Goal: Task Accomplishment & Management: Use online tool/utility

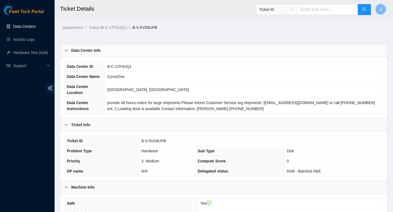
scroll to position [90, 0]
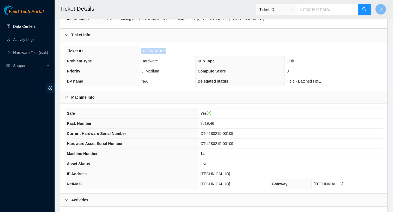
click at [33, 25] on link "Data Centers" at bounding box center [24, 26] width 22 height 4
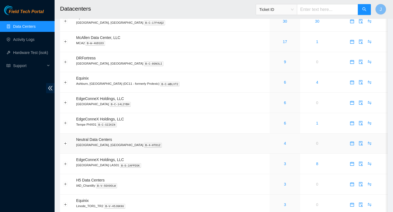
scroll to position [106, 0]
click at [284, 85] on link "6" at bounding box center [285, 83] width 2 height 4
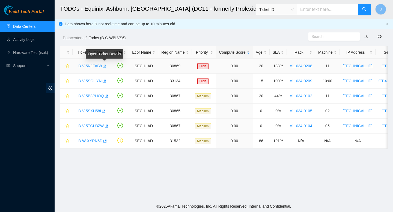
click at [106, 65] on icon "button" at bounding box center [104, 66] width 3 height 3
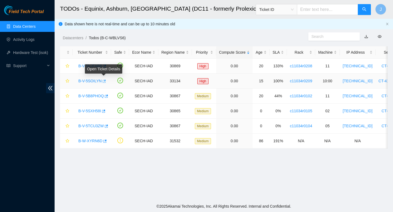
click at [104, 82] on icon "button" at bounding box center [104, 81] width 4 height 4
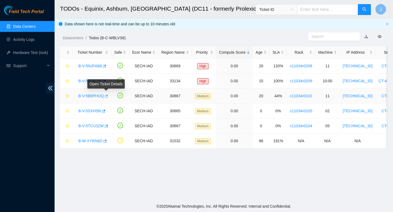
click at [108, 98] on icon "button" at bounding box center [106, 96] width 3 height 3
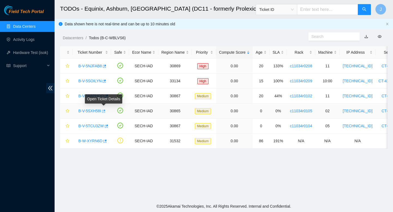
click at [105, 111] on icon "button" at bounding box center [103, 111] width 4 height 4
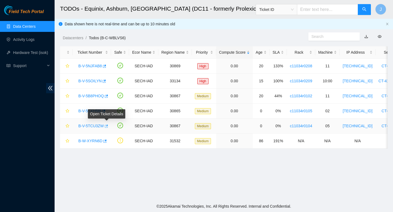
click at [107, 125] on icon "button" at bounding box center [106, 126] width 3 height 3
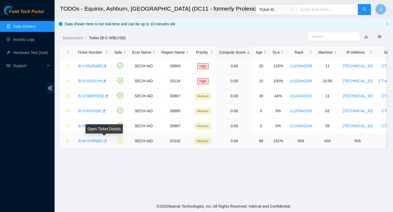
click at [106, 142] on icon "button" at bounding box center [105, 141] width 4 height 4
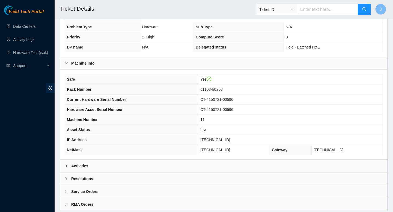
scroll to position [128, 0]
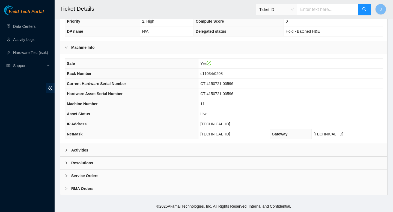
click at [244, 148] on div "Activities" at bounding box center [223, 150] width 327 height 13
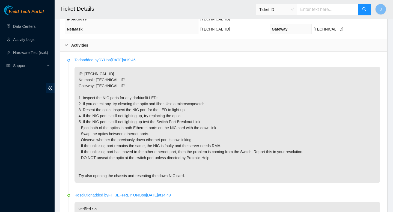
scroll to position [234, 0]
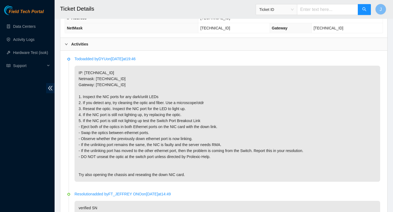
click at [302, 71] on p "IP: 2.17.192.40 Netmask: 255.255.255.128 Gateway: 2.17.192.1 1. Inspect the NIC…" at bounding box center [227, 124] width 306 height 116
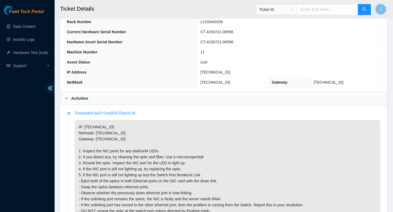
scroll to position [178, 0]
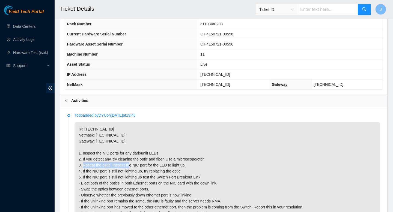
drag, startPoint x: 91, startPoint y: 172, endPoint x: 140, endPoint y: 171, distance: 48.6
click at [140, 171] on p "IP: 2.17.192.40 Netmask: 255.255.255.128 Gateway: 2.17.192.1 1. Inspect the NIC…" at bounding box center [227, 180] width 306 height 116
click at [189, 174] on p "IP: 2.17.192.40 Netmask: 255.255.255.128 Gateway: 2.17.192.1 1. Inspect the NIC…" at bounding box center [227, 180] width 306 height 116
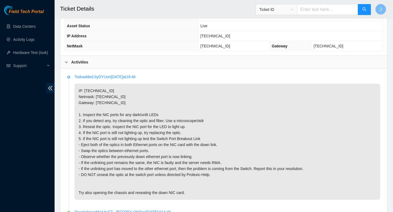
scroll to position [217, 0]
drag, startPoint x: 181, startPoint y: 127, endPoint x: 211, endPoint y: 126, distance: 30.3
click at [211, 126] on p "IP: 2.17.192.40 Netmask: 255.255.255.128 Gateway: 2.17.192.1 1. Inspect the NIC…" at bounding box center [227, 141] width 306 height 116
drag, startPoint x: 109, startPoint y: 97, endPoint x: 85, endPoint y: 97, distance: 24.6
click at [85, 97] on p "IP: 2.17.192.40 Netmask: 255.255.255.128 Gateway: 2.17.192.1 1. Inspect the NIC…" at bounding box center [227, 141] width 306 height 116
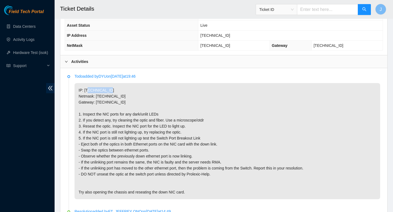
copy p "2.17.192.40"
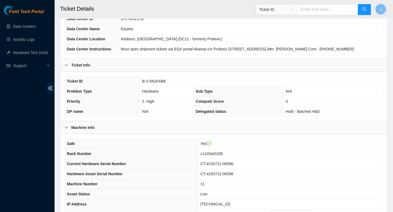
scroll to position [47, 0]
drag, startPoint x: 173, startPoint y: 80, endPoint x: 141, endPoint y: 83, distance: 32.5
click at [141, 83] on td "B-V-5NJFAB8" at bounding box center [261, 82] width 242 height 10
copy span "B-V-5NJFAB8"
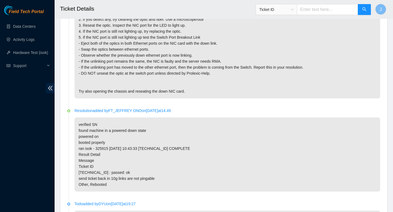
scroll to position [317, 0]
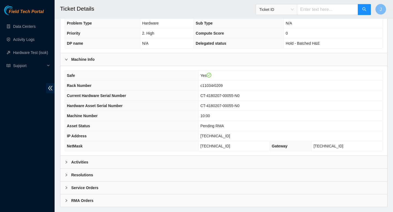
scroll to position [128, 0]
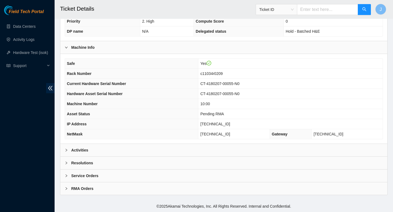
click at [187, 147] on div "Activities" at bounding box center [223, 150] width 327 height 13
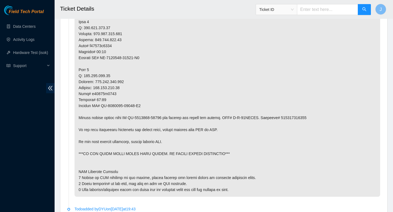
scroll to position [316, 0]
click at [300, 119] on p at bounding box center [227, 90] width 306 height 212
click at [300, 117] on p at bounding box center [227, 90] width 306 height 212
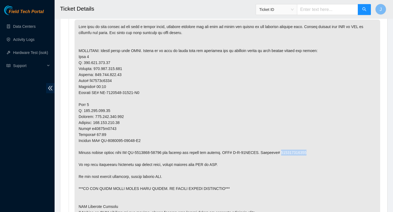
scroll to position [280, 0]
copy p "414739615164"
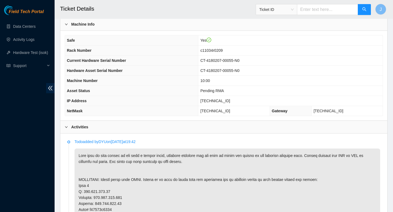
scroll to position [0, 0]
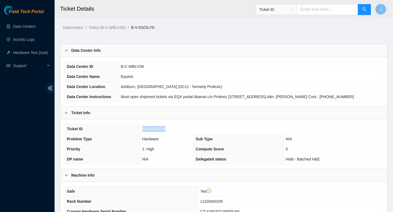
drag, startPoint x: 169, startPoint y: 128, endPoint x: 131, endPoint y: 128, distance: 37.6
click at [131, 128] on tr "Ticket ID B-V-5SOILYN" at bounding box center [224, 129] width 318 height 10
copy tr "B-V-5SOILYN"
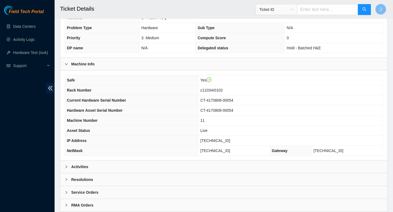
scroll to position [128, 0]
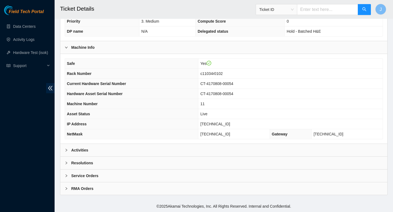
click at [223, 148] on div "Activities" at bounding box center [223, 150] width 327 height 13
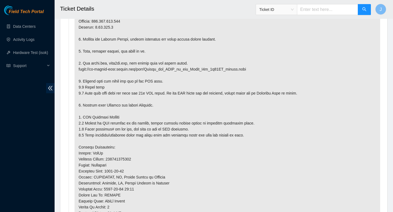
scroll to position [314, 0]
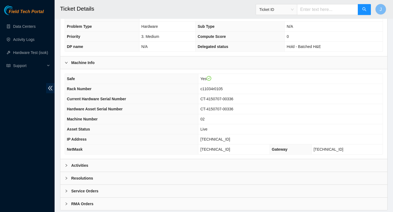
scroll to position [128, 0]
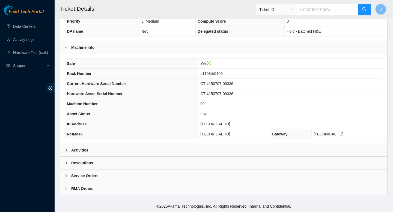
click at [211, 149] on div "Activities" at bounding box center [223, 150] width 327 height 13
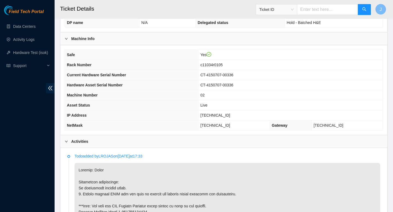
scroll to position [137, 0]
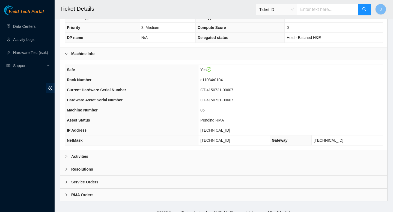
scroll to position [128, 0]
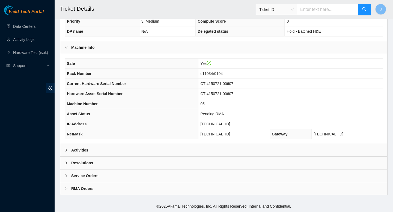
click at [201, 150] on div "Activities" at bounding box center [223, 150] width 327 height 13
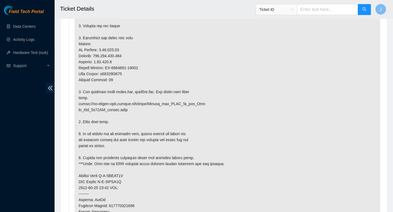
scroll to position [394, 0]
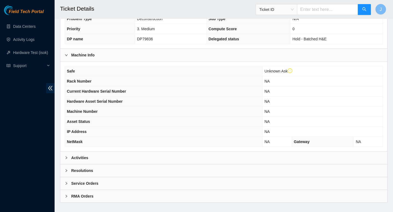
scroll to position [138, 0]
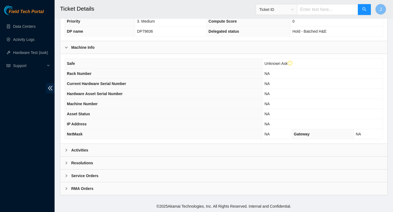
click at [190, 151] on div "Activities" at bounding box center [223, 150] width 327 height 13
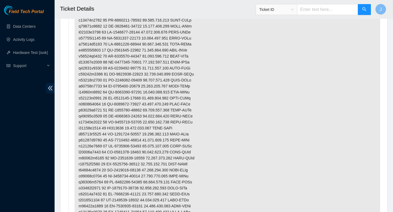
scroll to position [0, 0]
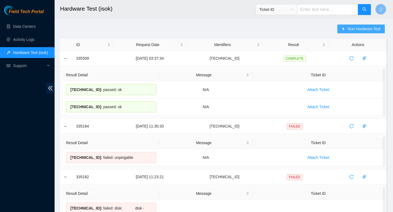
click at [359, 28] on span "Run Hardware Test" at bounding box center [364, 29] width 33 height 6
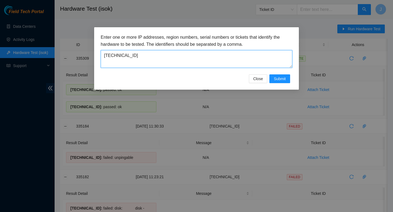
click at [198, 56] on textarea "[TECHNICAL_ID]" at bounding box center [196, 59] width 191 height 18
paste textarea "[TECHNICAL_ID]"
type textarea "2.17.192.40"
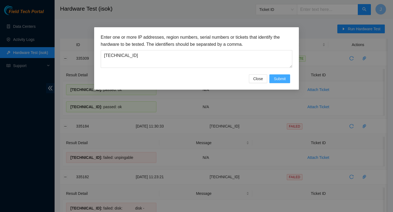
click at [276, 78] on span "Submit" at bounding box center [280, 79] width 12 height 6
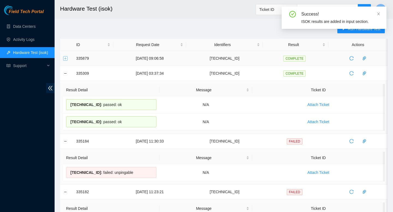
click at [67, 59] on button "Expand row" at bounding box center [65, 58] width 4 height 4
